Goal: Find specific page/section: Find specific page/section

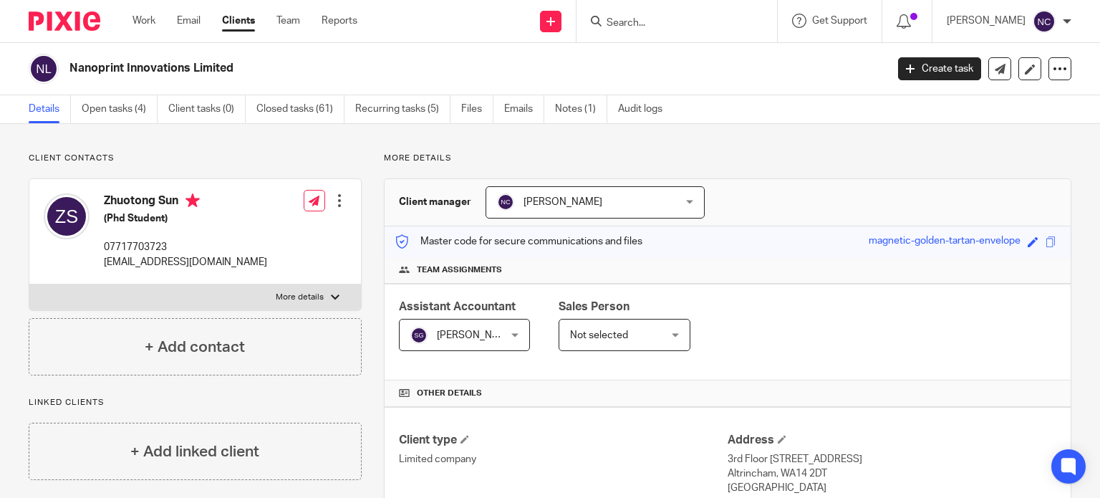
scroll to position [513, 0]
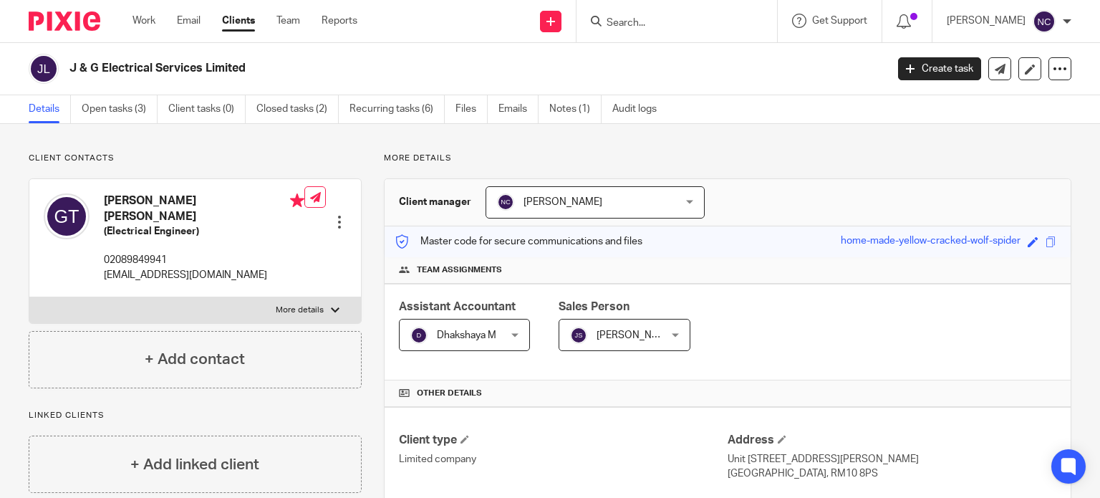
click at [631, 22] on input "Search" at bounding box center [669, 23] width 129 height 13
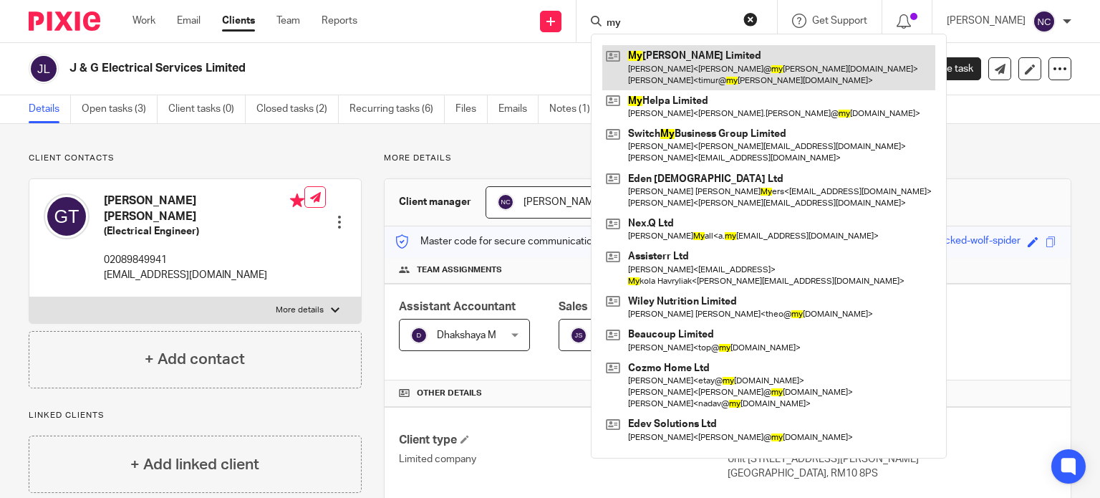
type input "my"
click at [655, 57] on link at bounding box center [768, 67] width 333 height 44
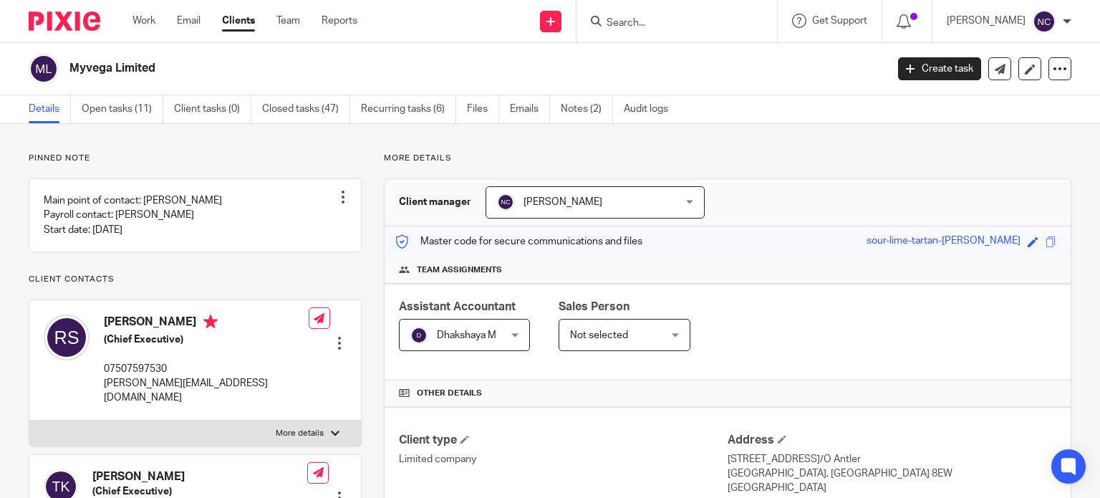
scroll to position [207, 0]
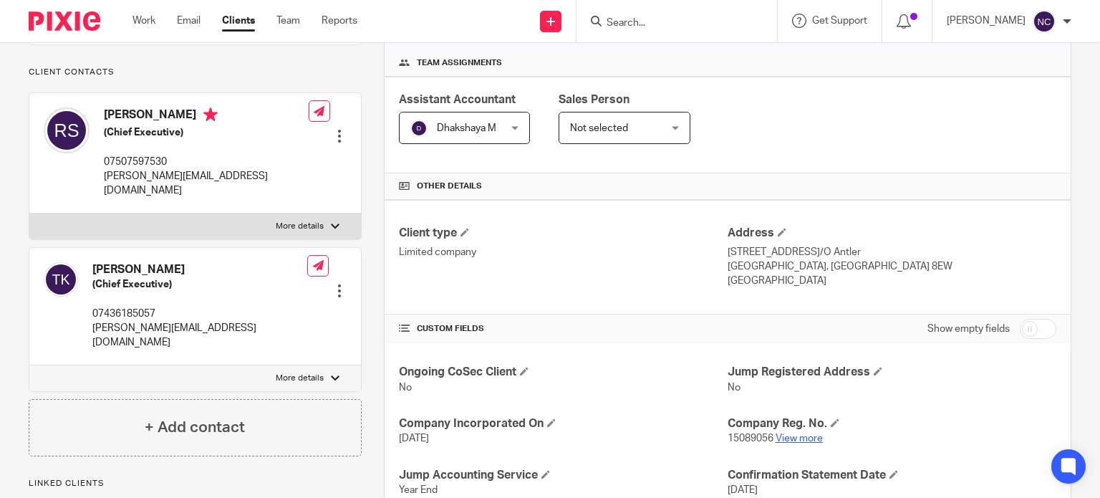
click at [806, 441] on link "View more" at bounding box center [798, 438] width 47 height 10
click at [77, 25] on img at bounding box center [65, 20] width 72 height 19
